Goal: Download file/media

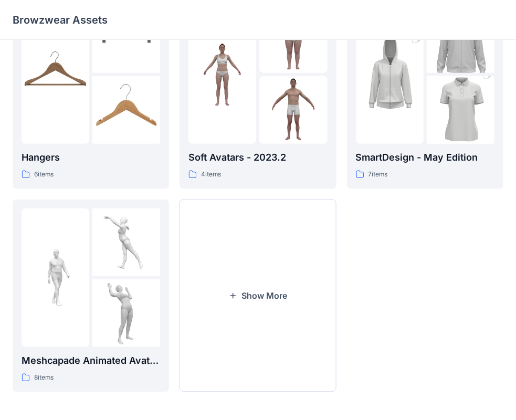
scroll to position [261, 0]
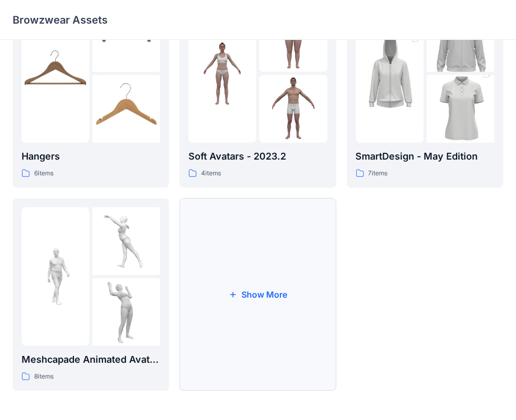
click at [295, 292] on button "Show More" at bounding box center [258, 295] width 157 height 193
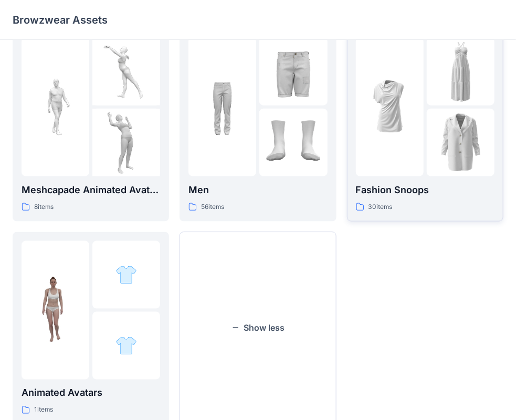
scroll to position [412, 0]
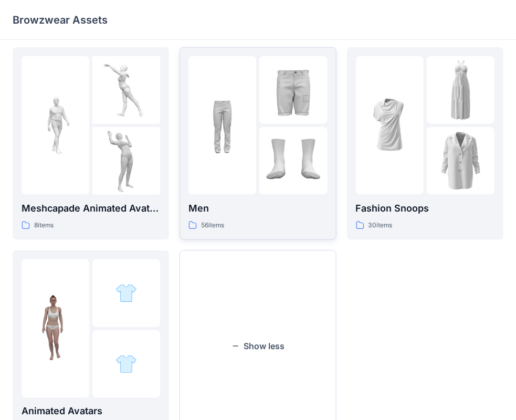
click at [256, 154] on img at bounding box center [223, 125] width 68 height 68
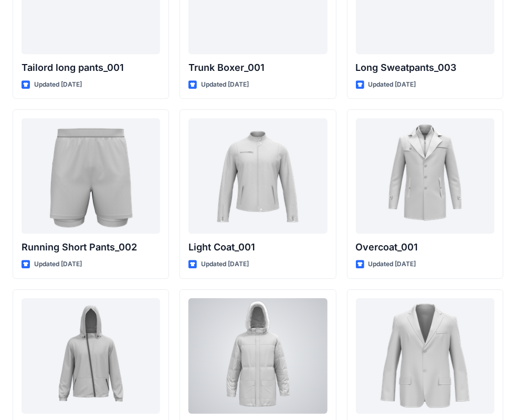
scroll to position [2627, 0]
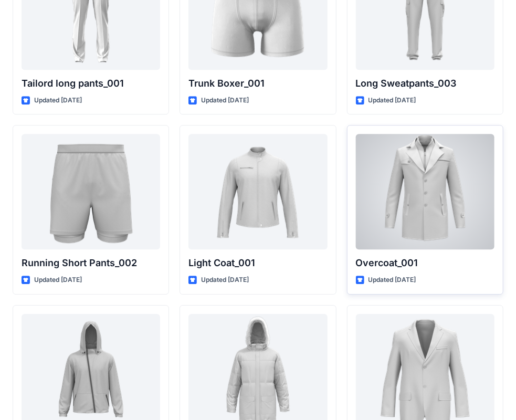
click at [376, 193] on div at bounding box center [425, 192] width 139 height 116
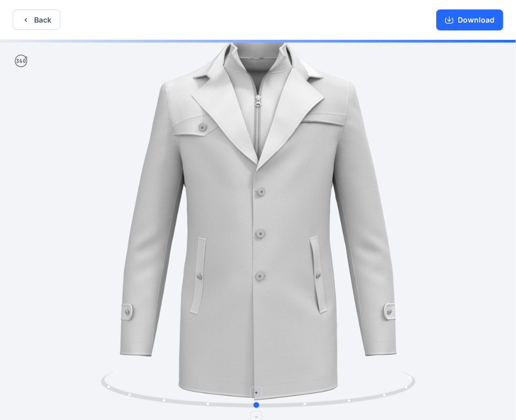
click at [257, 403] on icon at bounding box center [260, 390] width 318 height 39
click at [466, 17] on button "Download" at bounding box center [470, 19] width 67 height 21
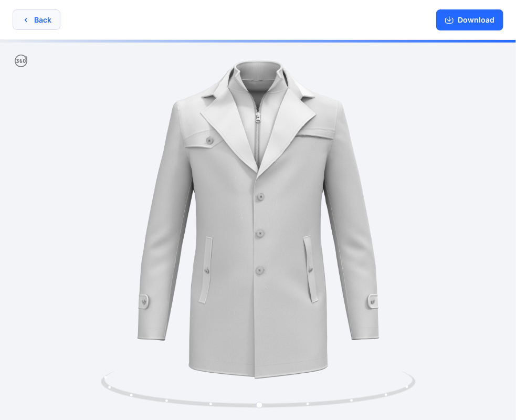
click at [37, 19] on button "Back" at bounding box center [37, 19] width 48 height 20
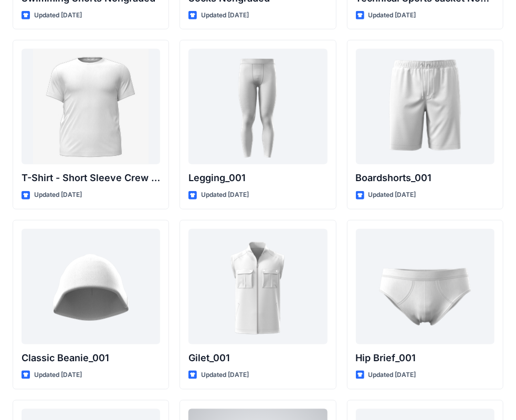
scroll to position [1786, 0]
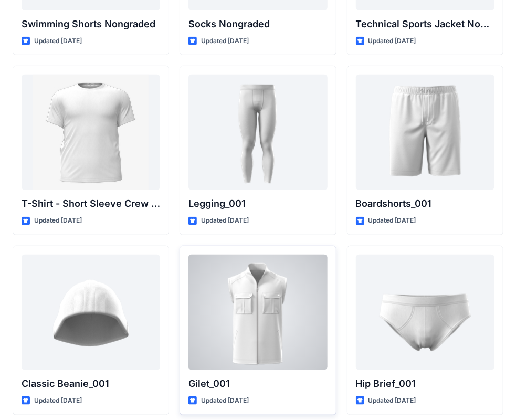
click at [257, 277] on div at bounding box center [258, 313] width 139 height 116
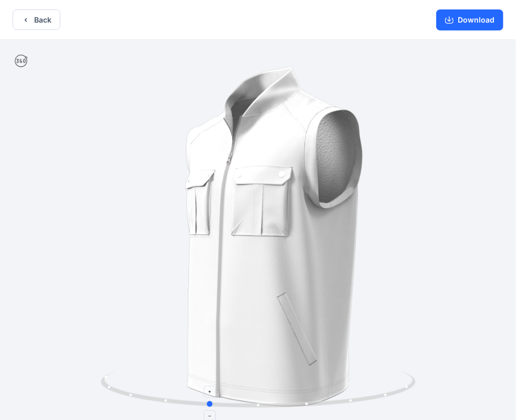
drag, startPoint x: 257, startPoint y: 406, endPoint x: 208, endPoint y: 400, distance: 50.2
click at [208, 400] on icon at bounding box center [260, 390] width 318 height 39
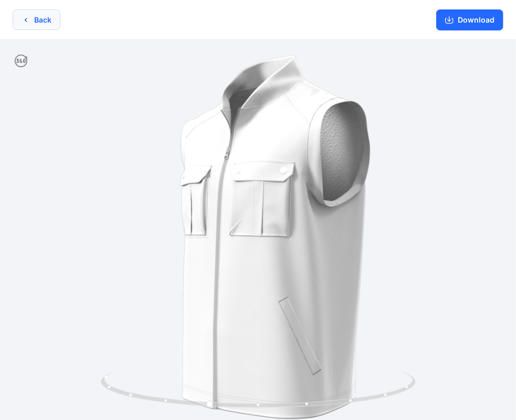
click at [32, 23] on button "Back" at bounding box center [37, 19] width 48 height 20
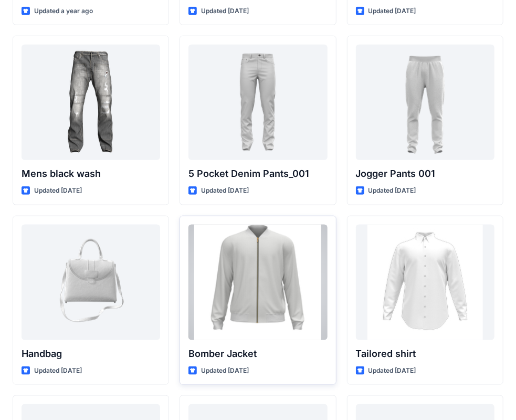
scroll to position [368, 0]
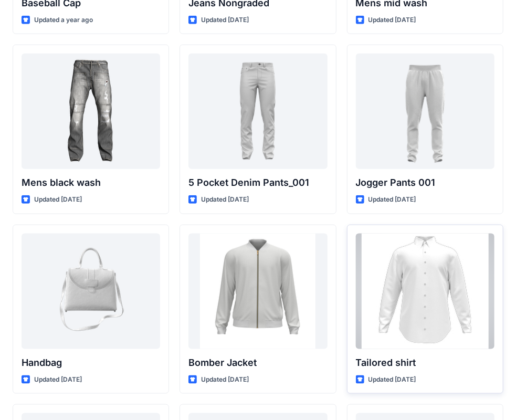
click at [391, 260] on div at bounding box center [425, 292] width 139 height 116
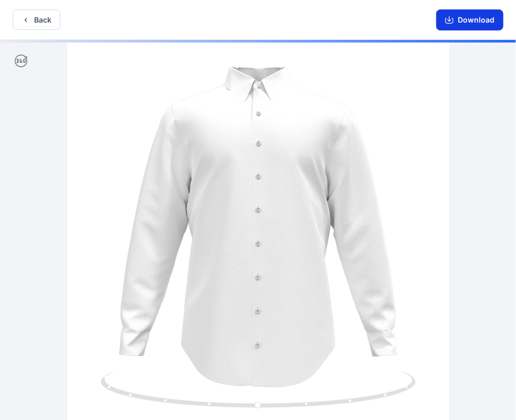
click at [455, 15] on button "Download" at bounding box center [470, 19] width 67 height 21
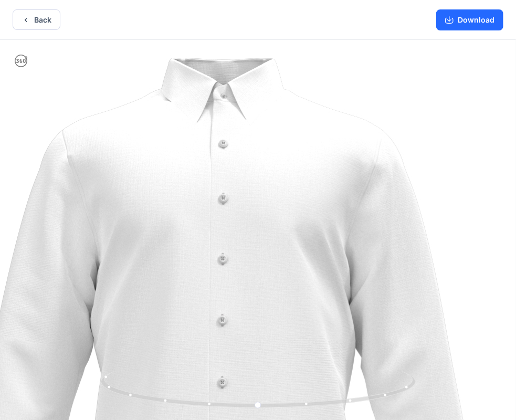
drag, startPoint x: 278, startPoint y: 149, endPoint x: 242, endPoint y: 275, distance: 131.9
click at [242, 275] on img at bounding box center [223, 360] width 704 height 704
click at [45, 22] on button "Back" at bounding box center [37, 19] width 48 height 20
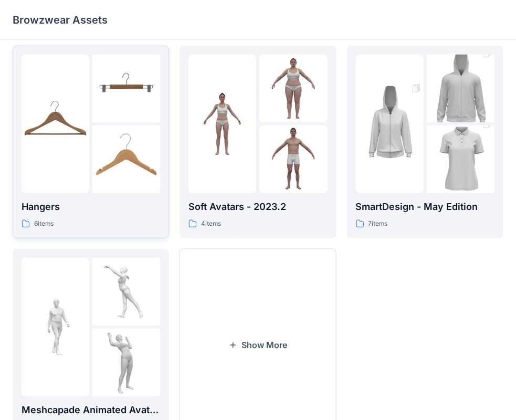
scroll to position [261, 0]
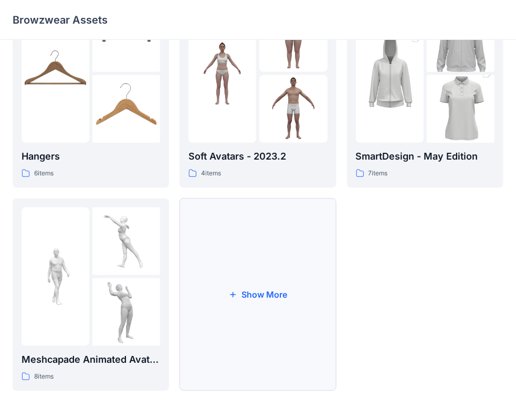
click at [269, 332] on button "Show More" at bounding box center [258, 295] width 157 height 193
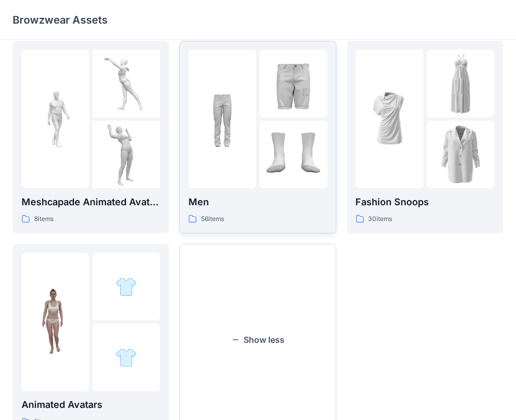
scroll to position [366, 0]
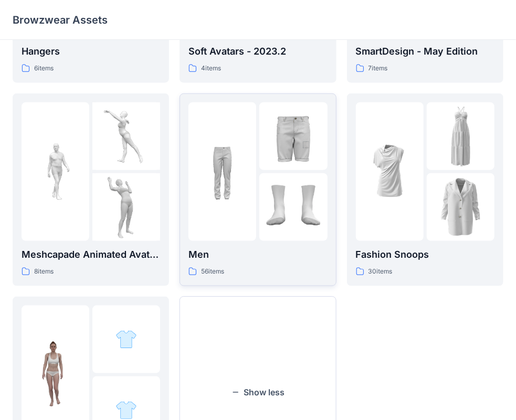
click at [234, 227] on div at bounding box center [223, 171] width 68 height 139
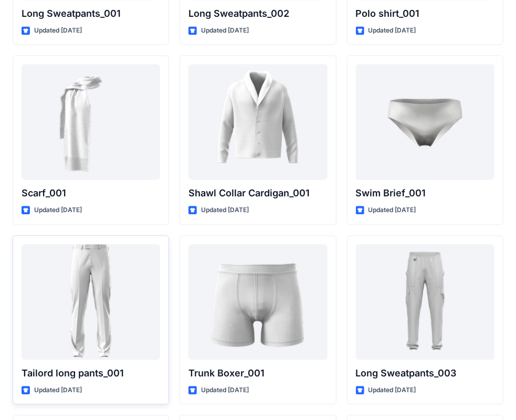
scroll to position [2353, 0]
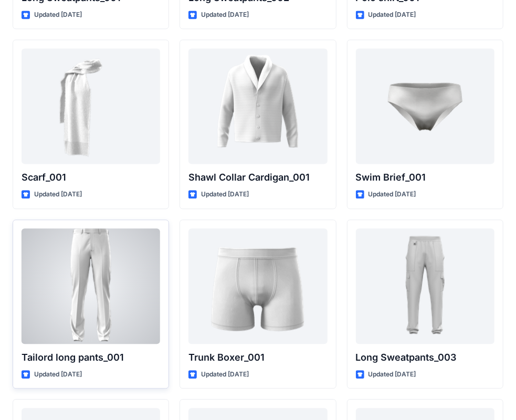
click at [84, 278] on div at bounding box center [91, 287] width 139 height 116
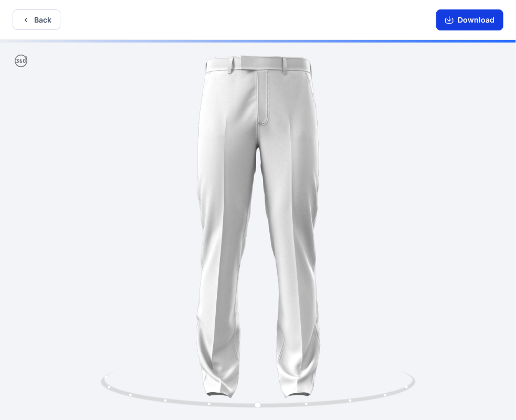
click at [463, 19] on button "Download" at bounding box center [470, 19] width 67 height 21
click at [49, 23] on button "Back" at bounding box center [37, 19] width 48 height 20
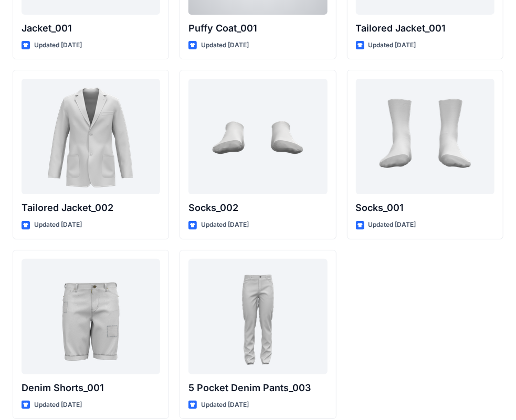
scroll to position [3047, 0]
